Goal: Task Accomplishment & Management: Manage account settings

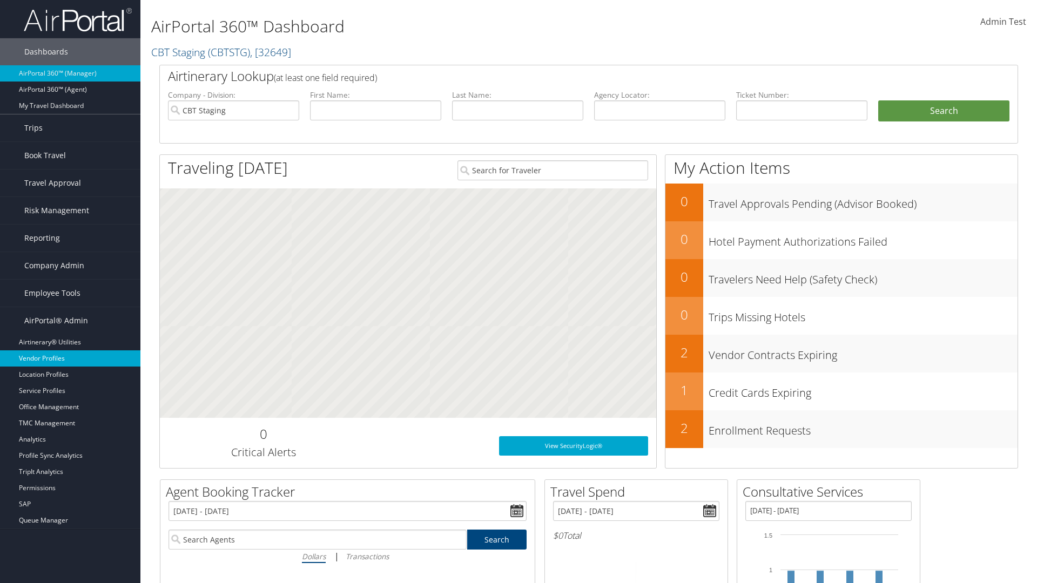
click at [70, 358] on link "Vendor Profiles" at bounding box center [70, 358] width 140 height 16
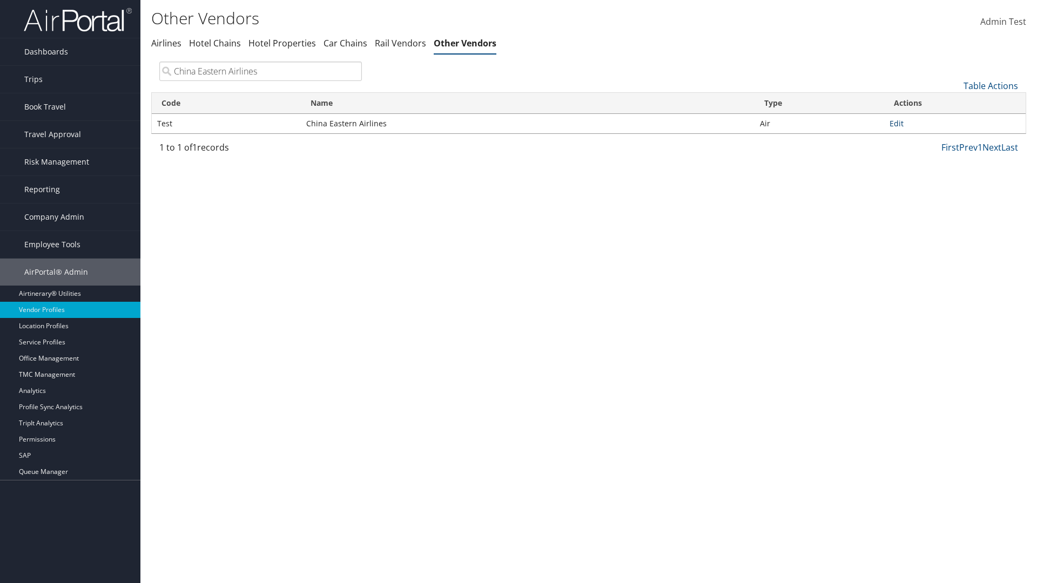
type input "China Eastern Airlines"
click at [896, 123] on link "Edit" at bounding box center [896, 123] width 14 height 10
select select "1"
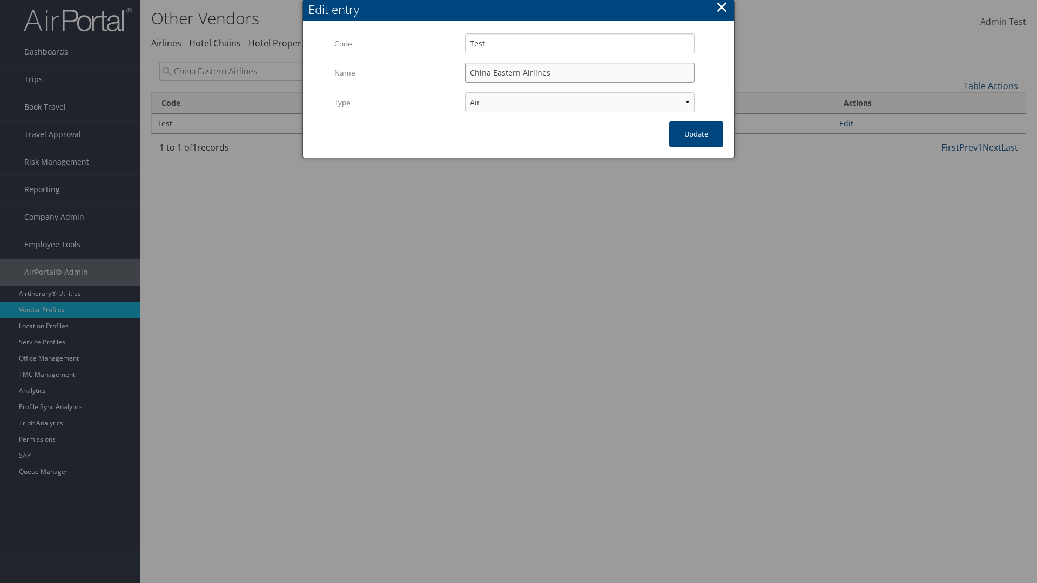
click at [579, 72] on input "China Eastern Airlines" at bounding box center [579, 73] width 229 height 20
type input "China Eastern Airlines"
click at [579, 43] on input "Test" at bounding box center [579, 43] width 229 height 20
type input "Test"
